Goal: Communication & Community: Share content

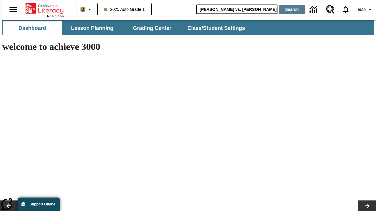
type input "Michelangelo vs. Leonardo"
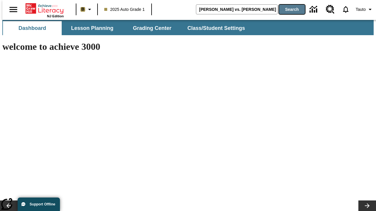
click at [288, 9] on button "Search" at bounding box center [292, 9] width 26 height 9
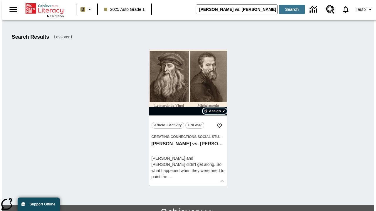
click at [215, 111] on span "Assign" at bounding box center [215, 111] width 12 height 5
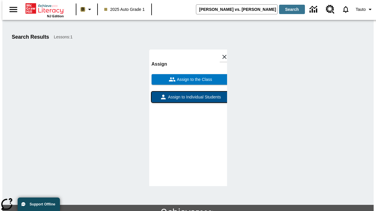
click at [188, 100] on span "Assign to Individual Students" at bounding box center [194, 97] width 54 height 6
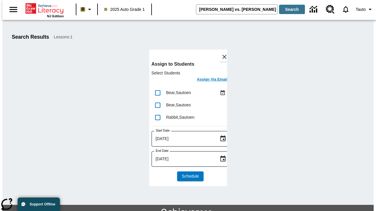
click at [208, 80] on h6 "Assign Via Email" at bounding box center [212, 79] width 31 height 7
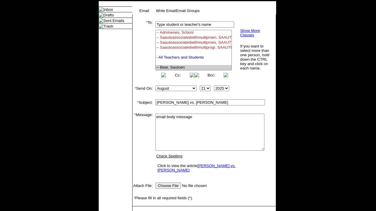
select select "U,22992008,1"
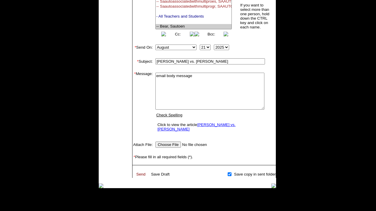
type textarea "email body message"
click at [141, 172] on link "Send" at bounding box center [140, 174] width 9 height 4
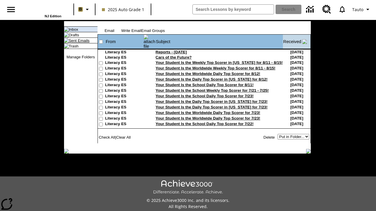
click at [73, 43] on link "Sent Emails" at bounding box center [79, 40] width 21 height 4
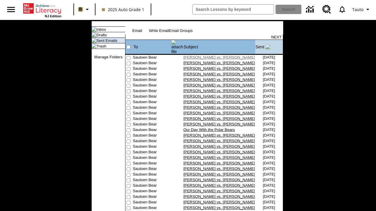
click at [203, 55] on link "[PERSON_NAME] vs. [PERSON_NAME]" at bounding box center [219, 57] width 72 height 4
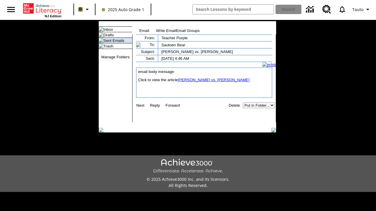
click at [210, 82] on link "[PERSON_NAME] vs. [PERSON_NAME]" at bounding box center [214, 80] width 72 height 4
